Goal: Task Accomplishment & Management: Complete application form

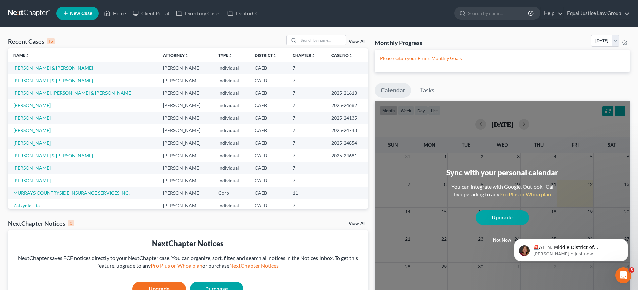
click at [34, 119] on link "[PERSON_NAME]" at bounding box center [31, 118] width 37 height 6
select select "4"
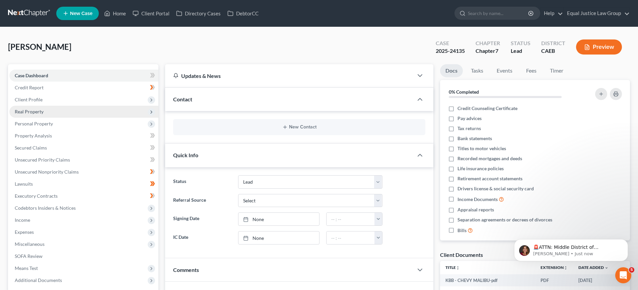
click at [88, 112] on span "Real Property" at bounding box center [83, 112] width 149 height 12
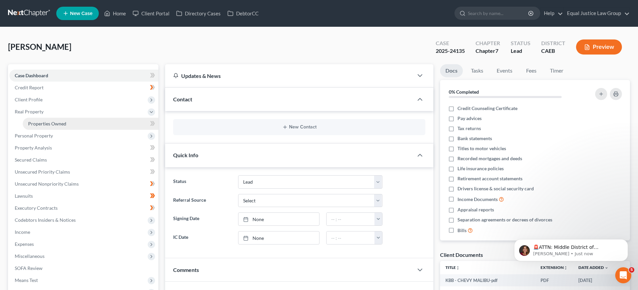
click at [85, 123] on link "Properties Owned" at bounding box center [91, 124] width 136 height 12
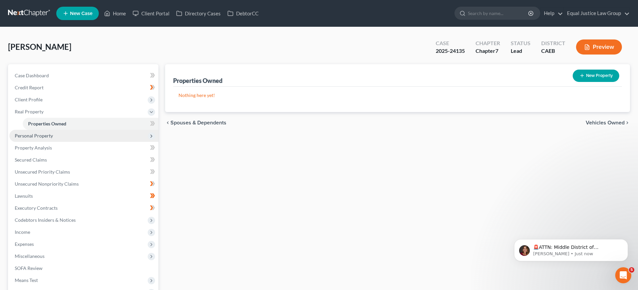
click at [57, 137] on span "Personal Property" at bounding box center [83, 136] width 149 height 12
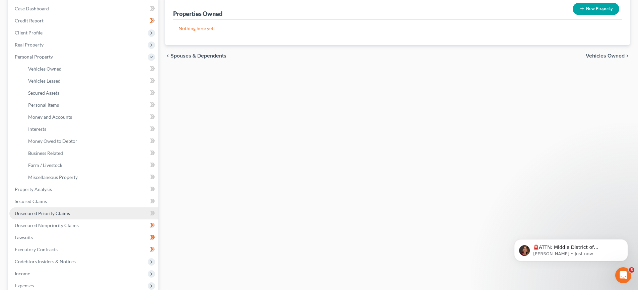
scroll to position [134, 0]
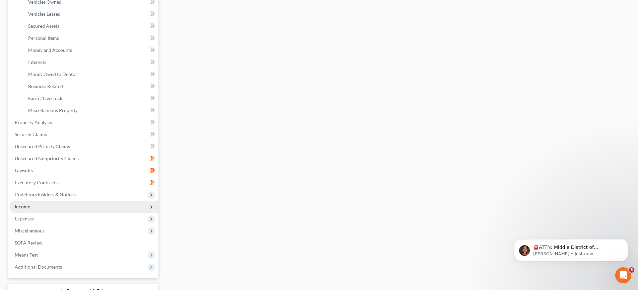
click at [52, 205] on span "Income" at bounding box center [83, 207] width 149 height 12
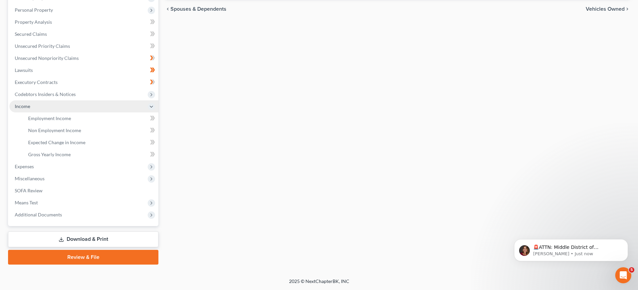
scroll to position [114, 0]
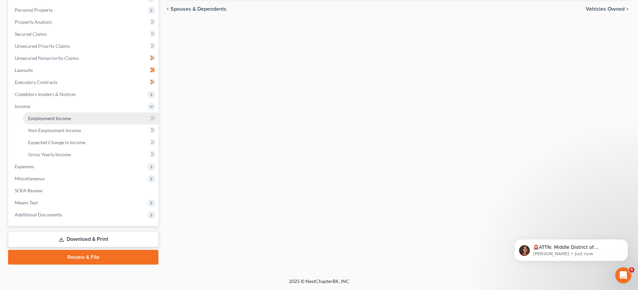
click at [42, 118] on span "Employment Income" at bounding box center [49, 118] width 43 height 6
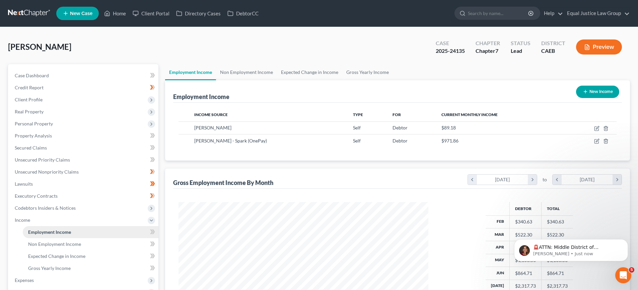
scroll to position [125, 263]
